Goal: Information Seeking & Learning: Learn about a topic

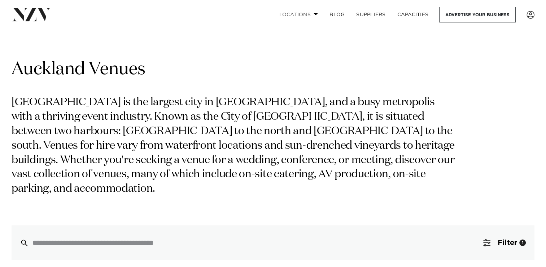
click at [315, 14] on span at bounding box center [316, 14] width 5 height 3
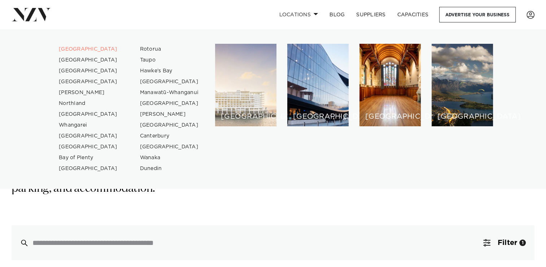
click at [238, 108] on div "[GEOGRAPHIC_DATA]" at bounding box center [245, 85] width 61 height 82
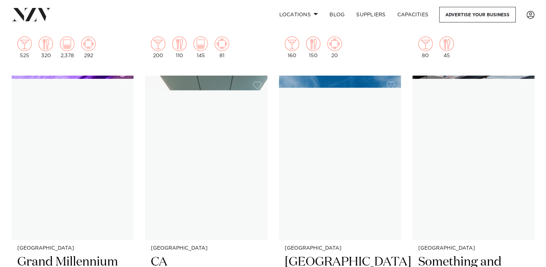
scroll to position [5404, 0]
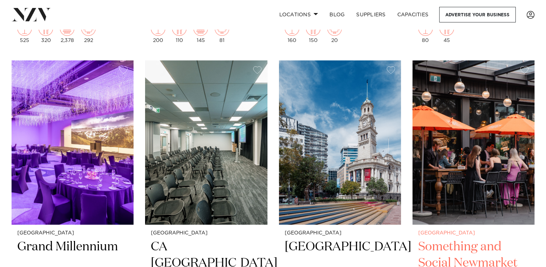
click at [484, 238] on h2 "Something and Social Newmarket" at bounding box center [474, 262] width 111 height 49
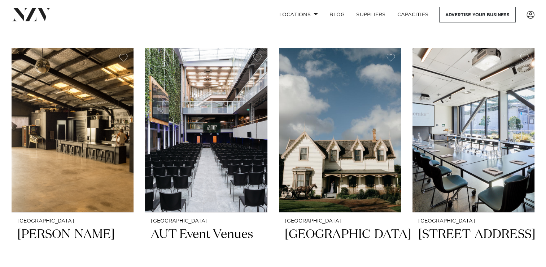
scroll to position [7008, 0]
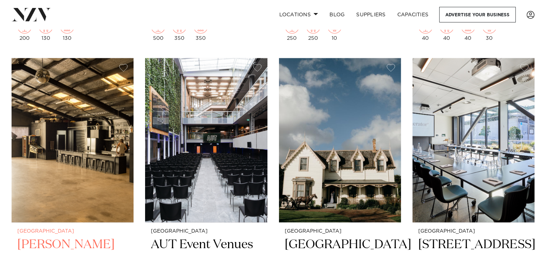
click at [85, 135] on img at bounding box center [73, 140] width 122 height 164
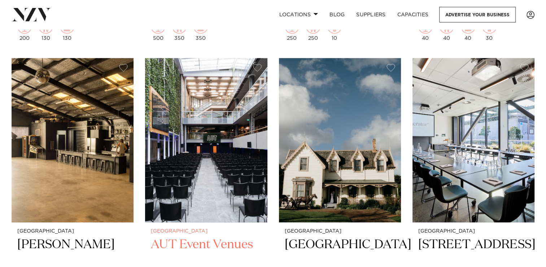
click at [180, 127] on img at bounding box center [206, 140] width 122 height 164
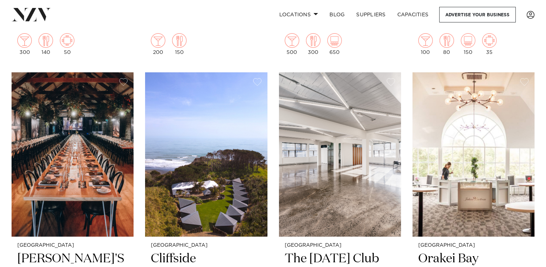
scroll to position [7924, 0]
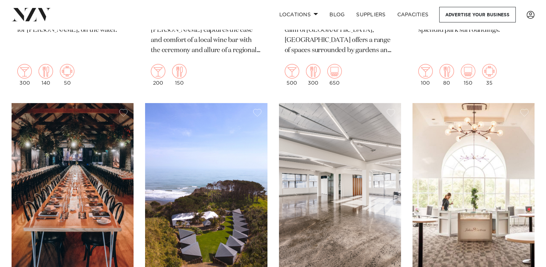
click at [95, 185] on img at bounding box center [73, 185] width 122 height 164
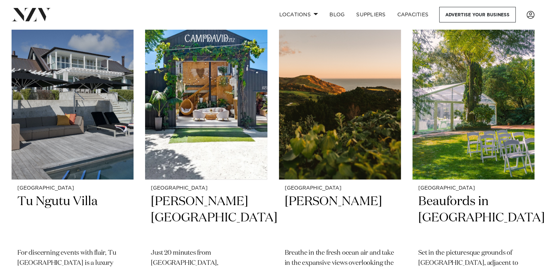
scroll to position [8308, 0]
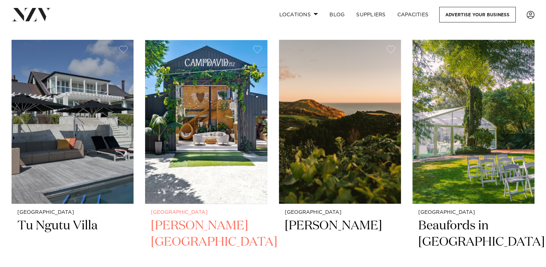
click at [214, 137] on img at bounding box center [206, 122] width 122 height 164
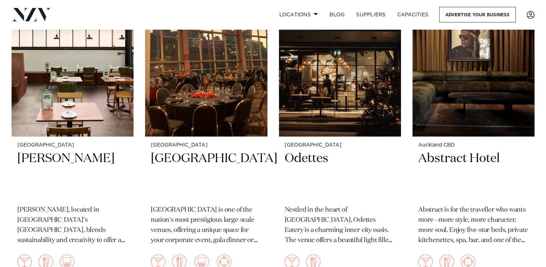
scroll to position [8980, 0]
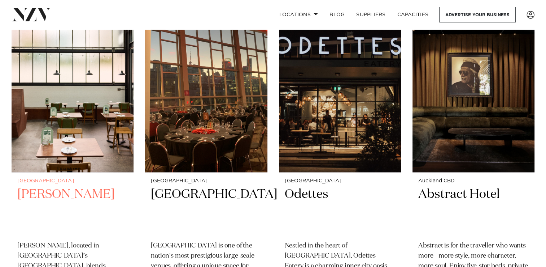
click at [92, 113] on img at bounding box center [73, 90] width 122 height 164
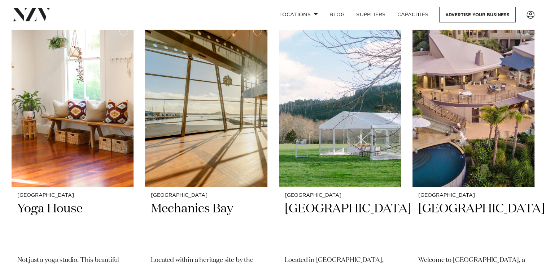
scroll to position [9250, 0]
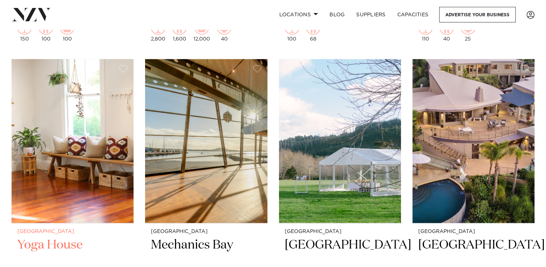
click at [60, 237] on h2 "Yoga House" at bounding box center [72, 261] width 111 height 49
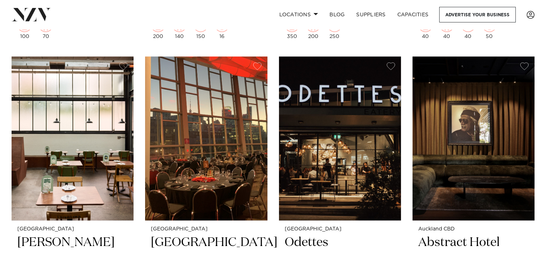
scroll to position [8926, 0]
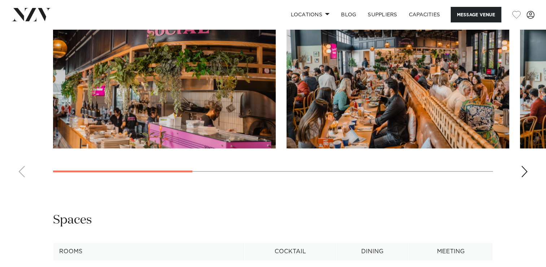
scroll to position [792, 0]
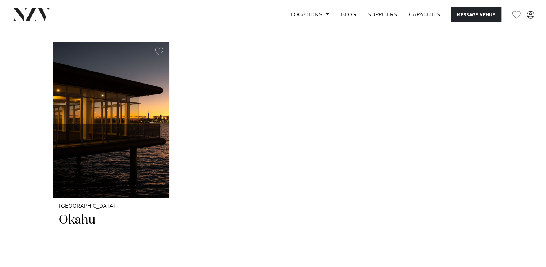
scroll to position [1058, 0]
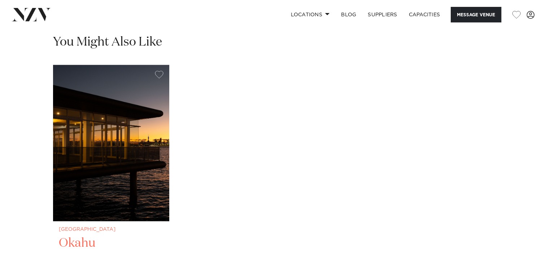
click at [70, 255] on h2 "Okahu" at bounding box center [111, 259] width 105 height 49
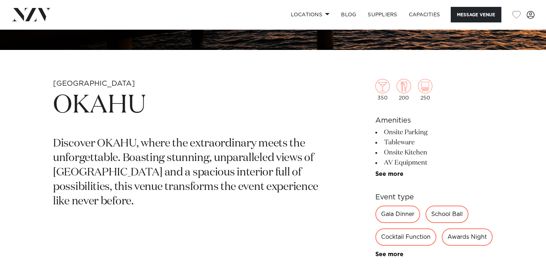
scroll to position [233, 0]
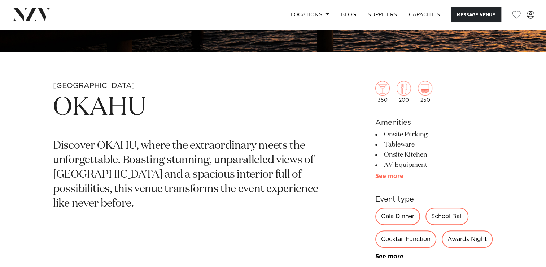
click at [382, 176] on link "See more" at bounding box center [404, 176] width 56 height 6
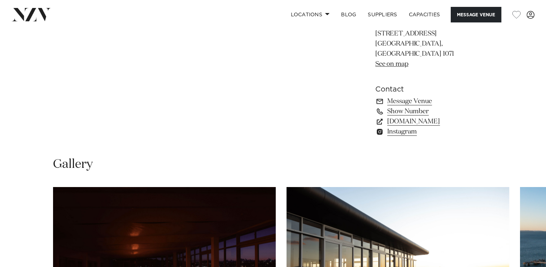
scroll to position [587, 0]
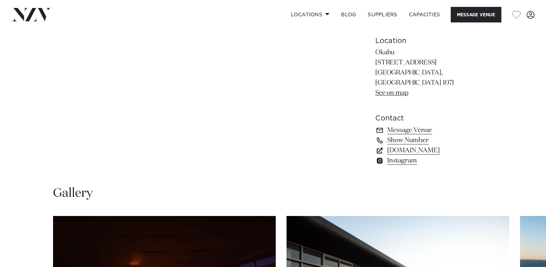
click at [425, 155] on link "www.okahubay.com" at bounding box center [435, 150] width 118 height 10
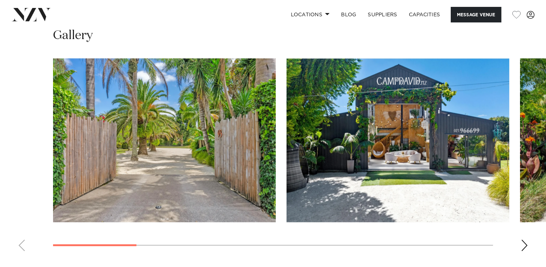
scroll to position [635, 0]
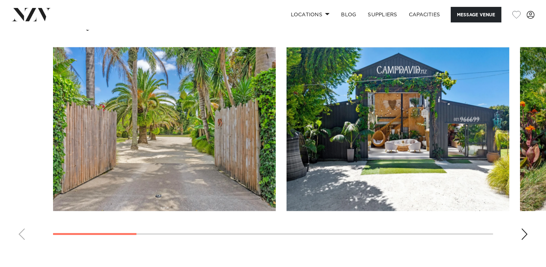
click at [523, 234] on div "Next slide" at bounding box center [524, 234] width 7 height 12
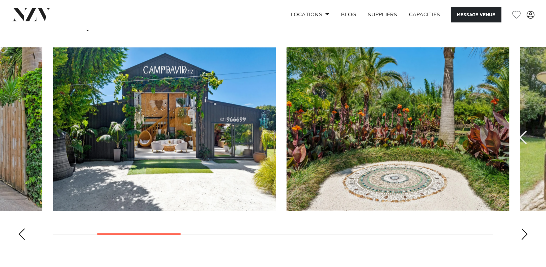
click at [523, 234] on div "Next slide" at bounding box center [524, 234] width 7 height 12
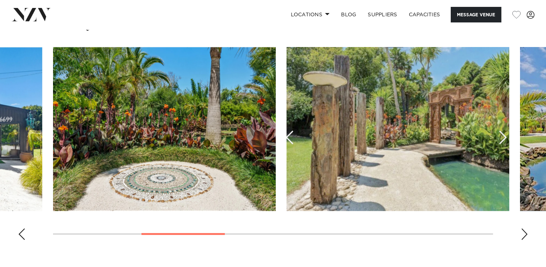
click at [523, 234] on div "Next slide" at bounding box center [524, 234] width 7 height 12
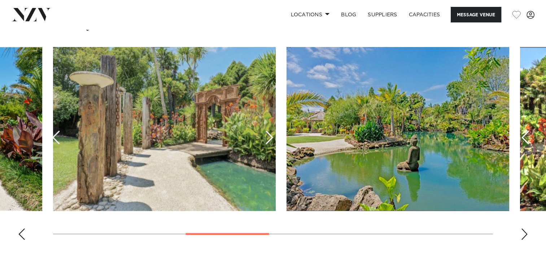
click at [523, 234] on div "Next slide" at bounding box center [524, 234] width 7 height 12
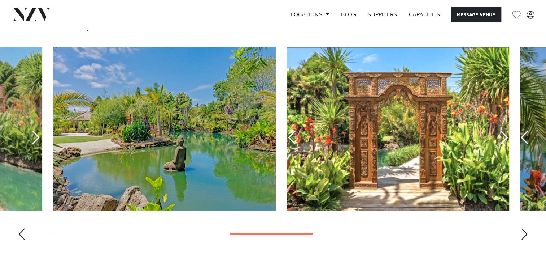
click at [523, 234] on div "Next slide" at bounding box center [524, 234] width 7 height 12
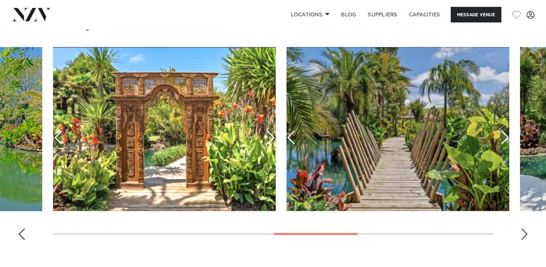
click at [523, 234] on div "Next slide" at bounding box center [524, 234] width 7 height 12
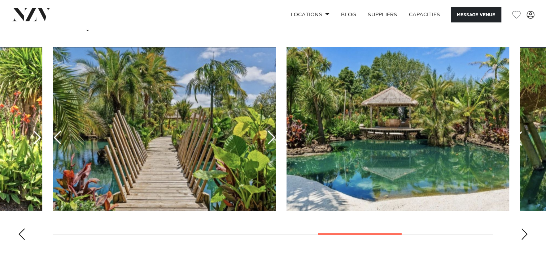
click at [523, 234] on div "Next slide" at bounding box center [524, 234] width 7 height 12
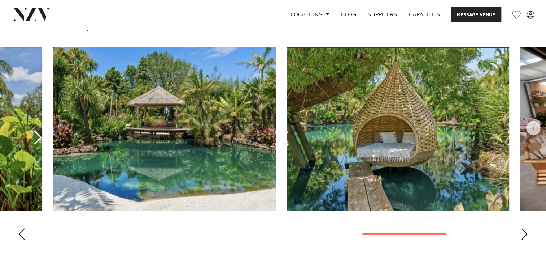
click at [523, 234] on div "Next slide" at bounding box center [524, 234] width 7 height 12
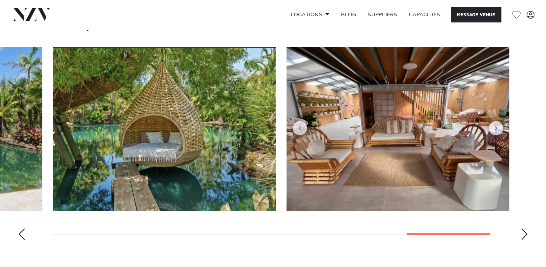
click at [523, 234] on div "Next slide" at bounding box center [524, 234] width 7 height 12
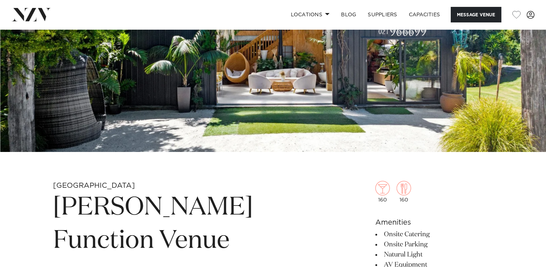
scroll to position [37, 0]
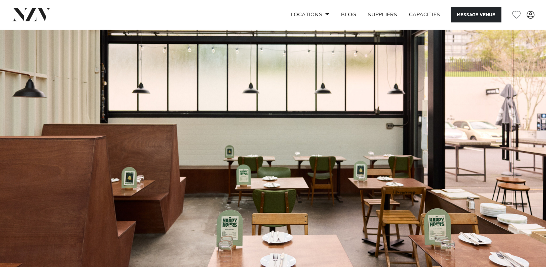
click at [92, 113] on img at bounding box center [273, 157] width 546 height 256
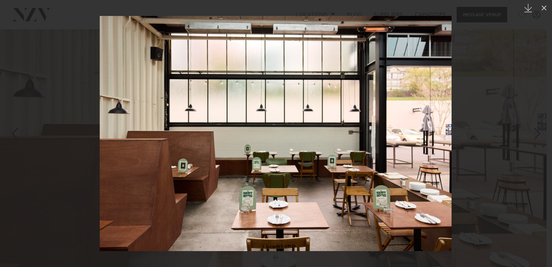
click at [529, 10] on icon "Created with Sketch." at bounding box center [528, 8] width 9 height 9
click at [529, 50] on div at bounding box center [276, 133] width 552 height 267
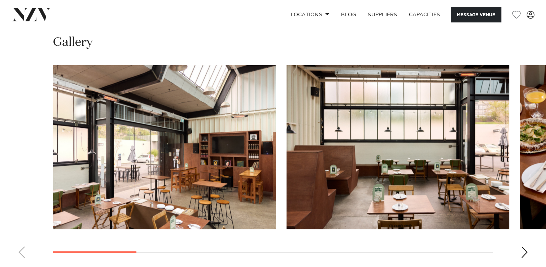
scroll to position [655, 0]
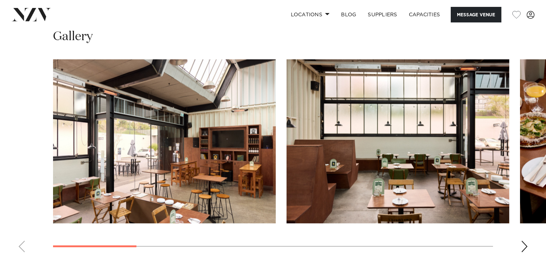
click at [526, 248] on div "Next slide" at bounding box center [524, 246] width 7 height 12
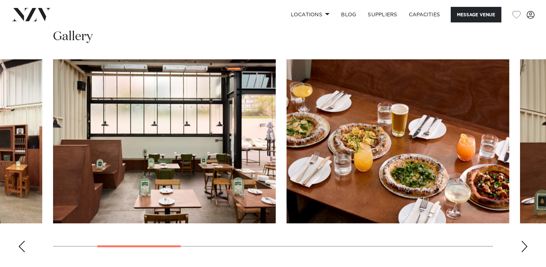
click at [526, 248] on div "Next slide" at bounding box center [524, 246] width 7 height 12
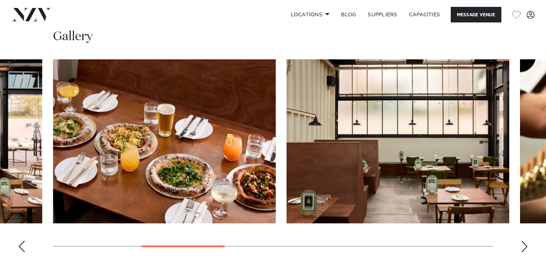
click at [526, 248] on div "Next slide" at bounding box center [524, 246] width 7 height 12
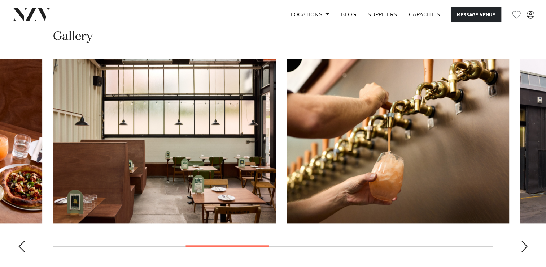
click at [526, 248] on div "Next slide" at bounding box center [524, 246] width 7 height 12
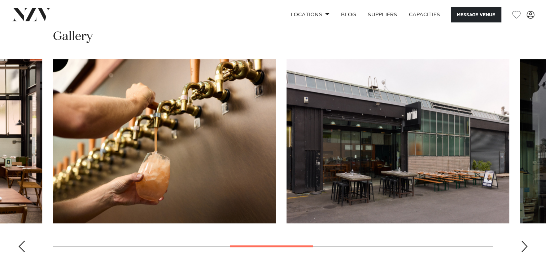
click at [526, 248] on div "Next slide" at bounding box center [524, 246] width 7 height 12
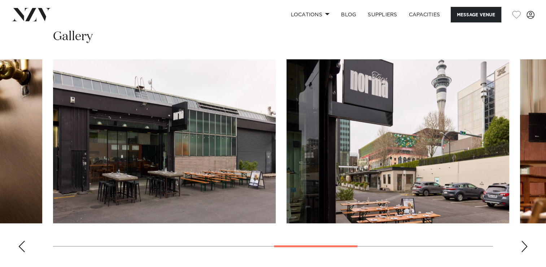
click at [526, 248] on div "Next slide" at bounding box center [524, 246] width 7 height 12
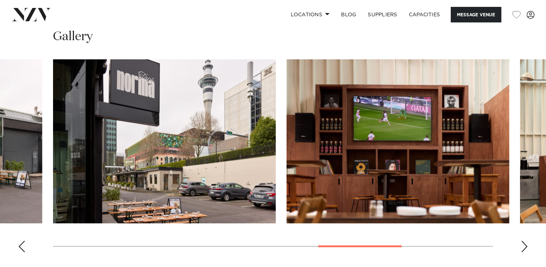
click at [526, 248] on div "Next slide" at bounding box center [524, 246] width 7 height 12
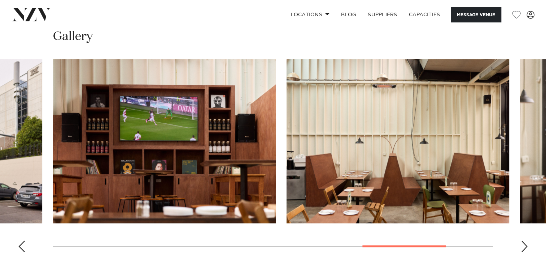
click at [526, 248] on div "Next slide" at bounding box center [524, 246] width 7 height 12
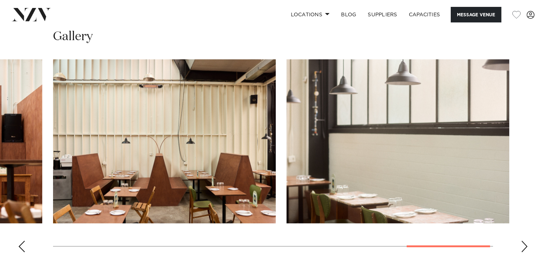
click at [526, 248] on div "Next slide" at bounding box center [524, 246] width 7 height 12
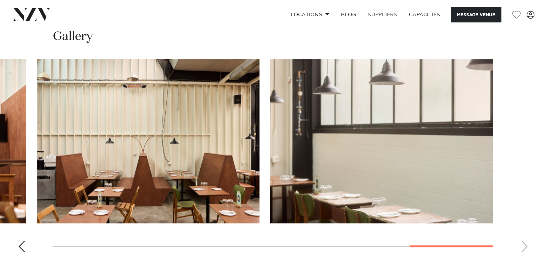
click at [380, 16] on link "SUPPLIERS" at bounding box center [382, 15] width 41 height 16
